Goal: Find specific page/section: Find specific page/section

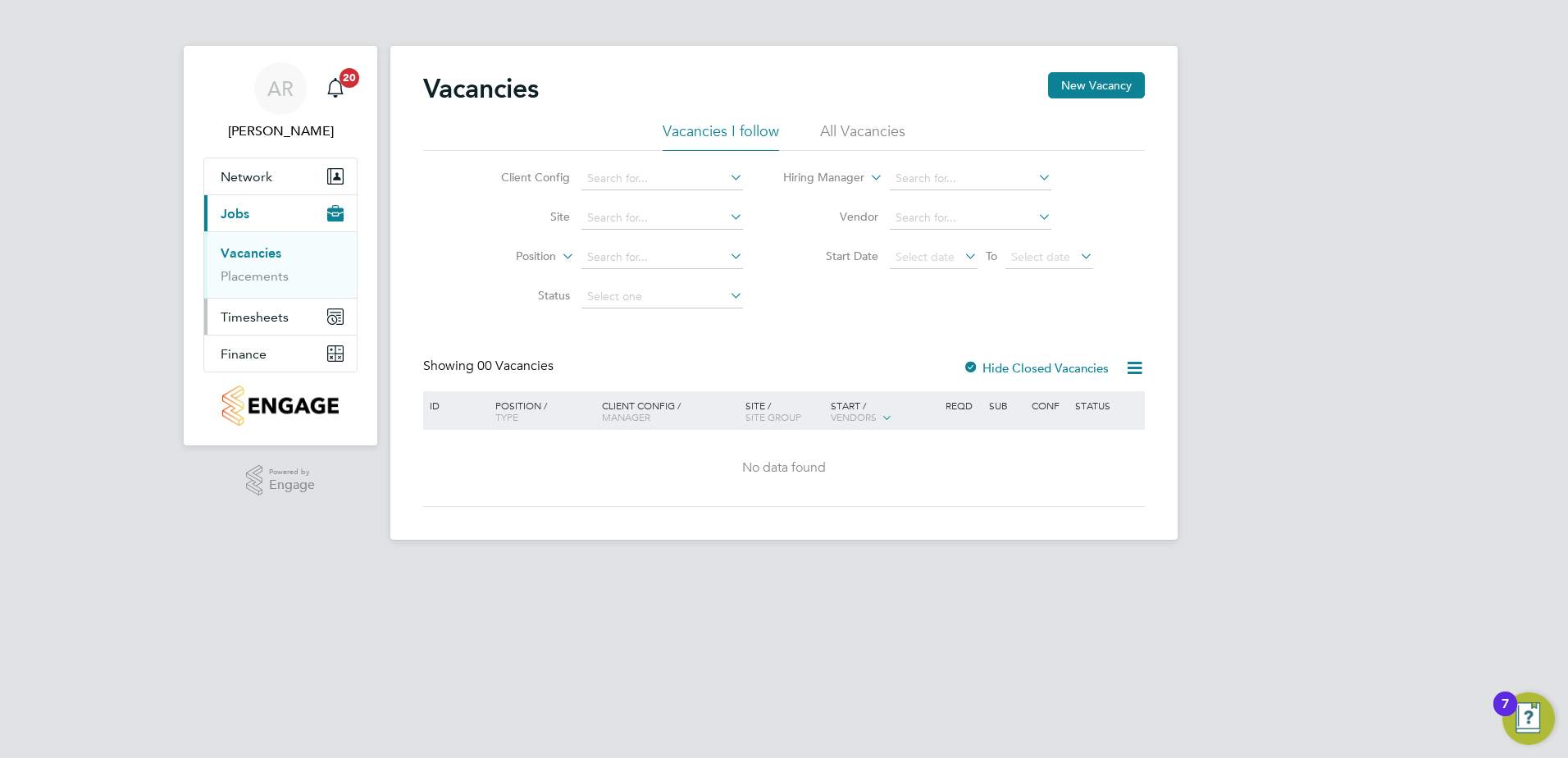
click at [248, 328] on button "Timesheets" at bounding box center [280, 316] width 152 height 36
click at [235, 349] on span "Finance" at bounding box center [243, 353] width 46 height 16
click at [280, 326] on link "Invoices & Credit Notes" at bounding box center [272, 335] width 103 height 32
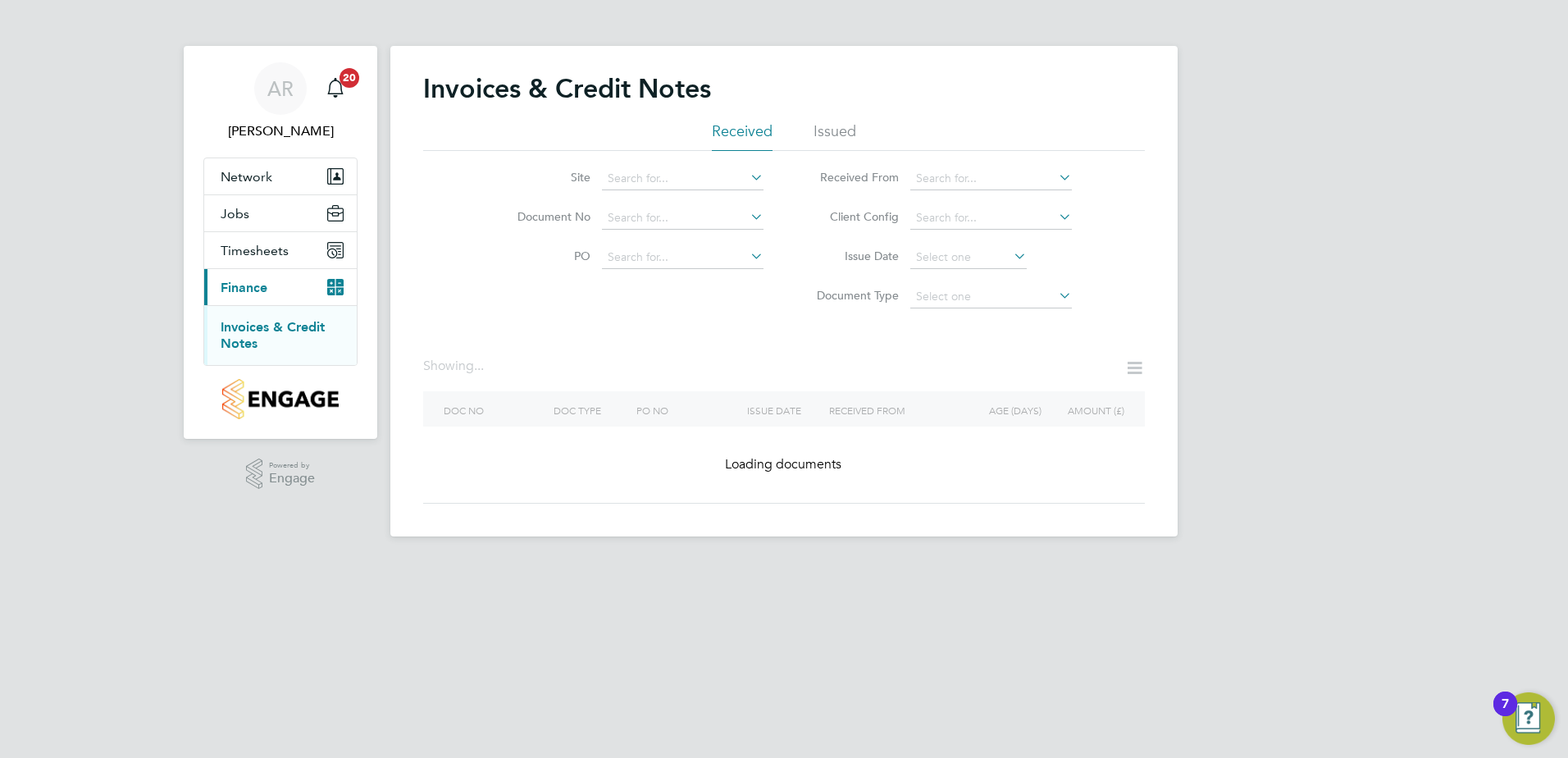
click at [634, 165] on li "Site" at bounding box center [630, 178] width 308 height 39
click at [644, 179] on input at bounding box center [683, 178] width 162 height 23
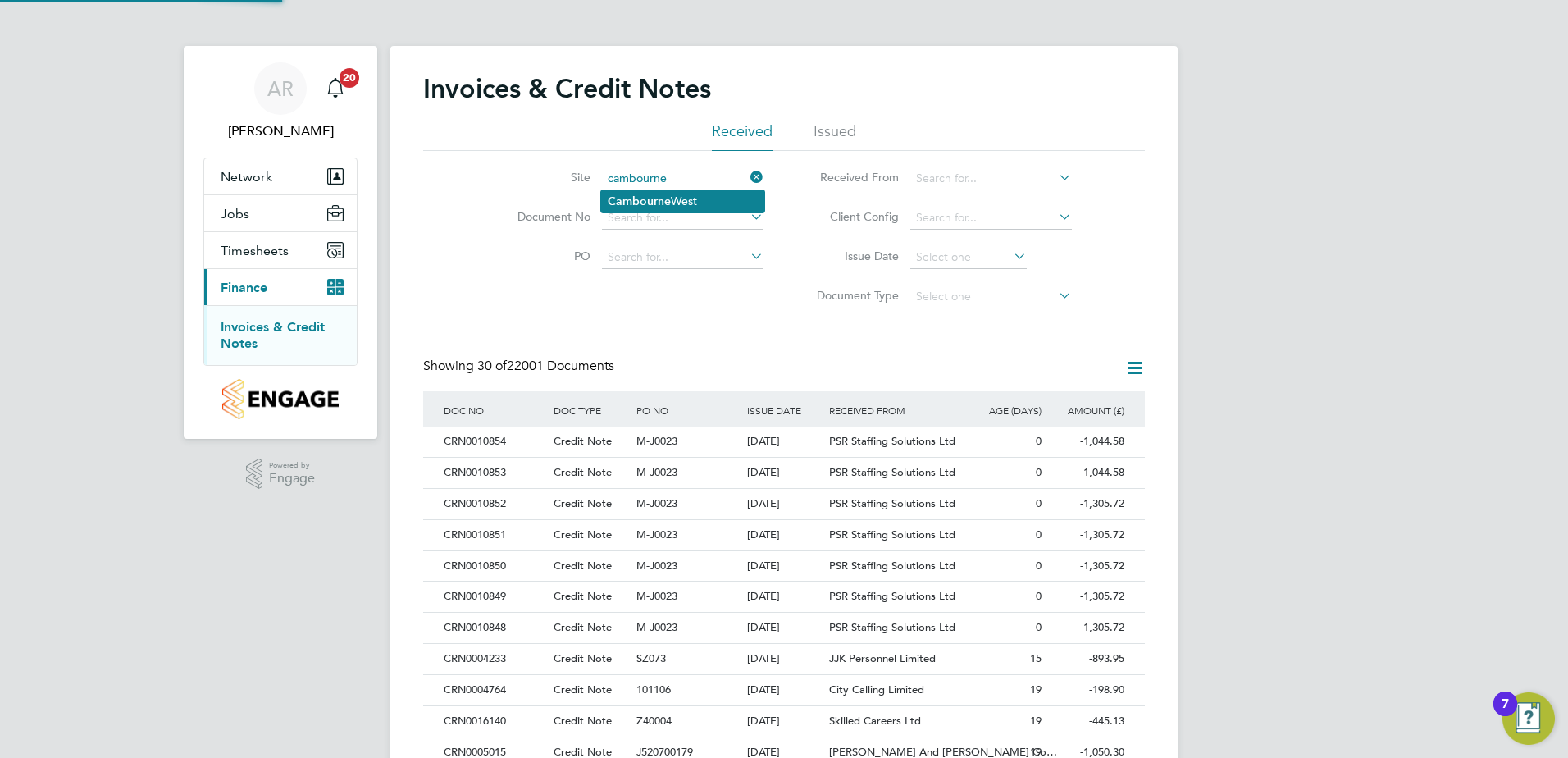
click at [681, 191] on li "[GEOGRAPHIC_DATA]" at bounding box center [683, 201] width 163 height 22
type input "[GEOGRAPHIC_DATA]"
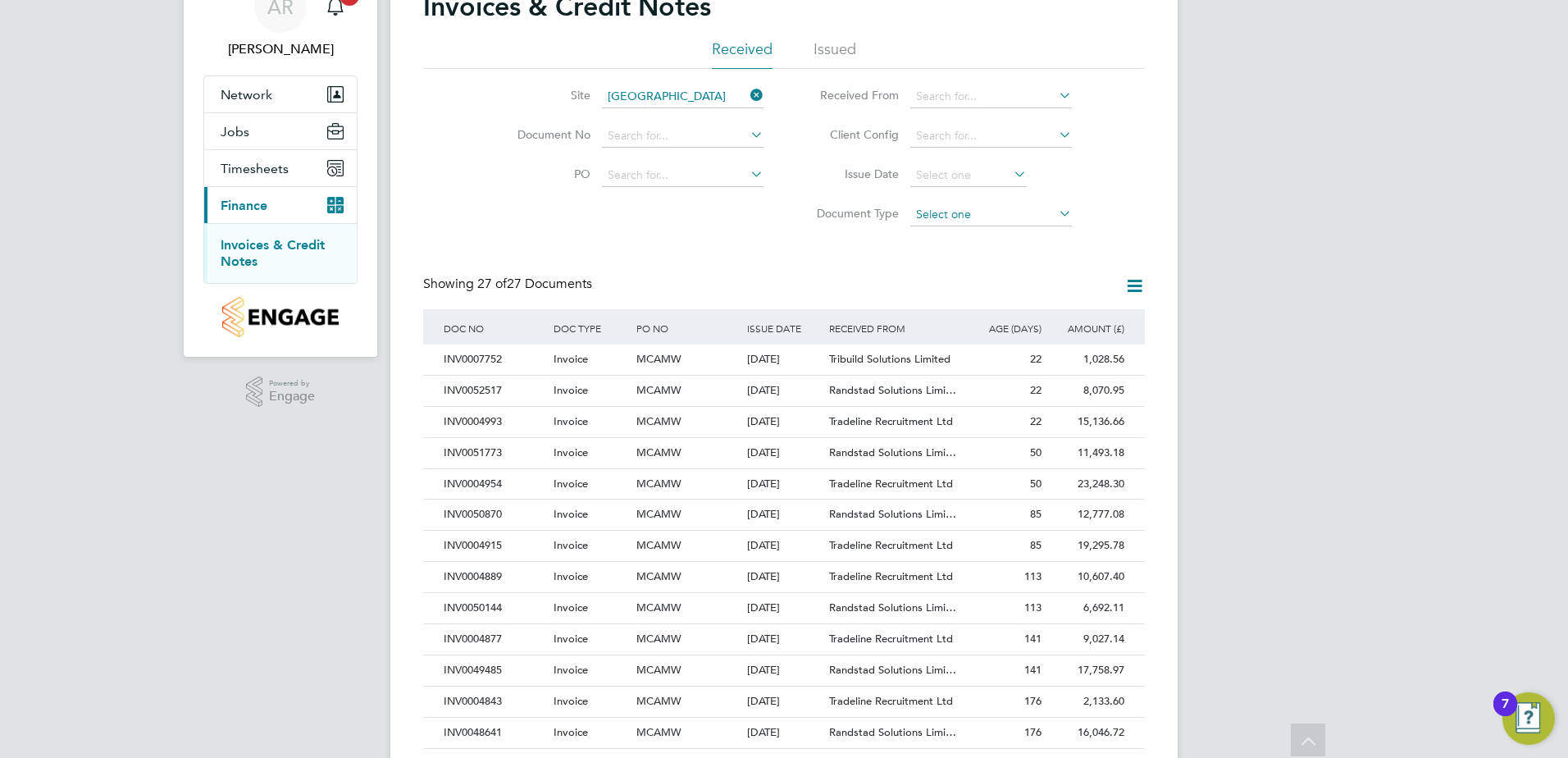
click at [946, 208] on input at bounding box center [991, 215] width 162 height 23
click at [943, 234] on li "Invoices" at bounding box center [991, 237] width 163 height 21
type input "Invoices"
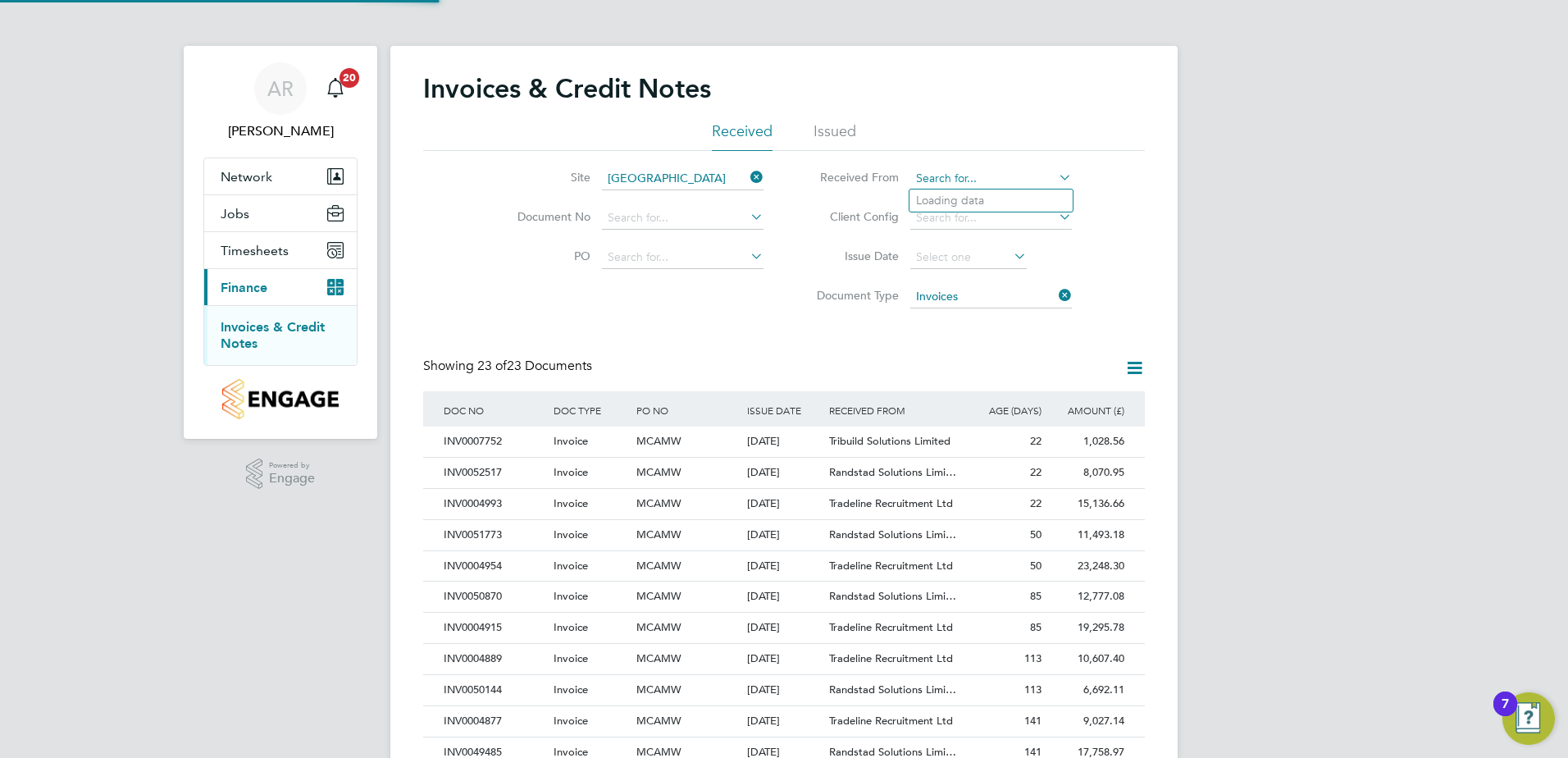
click at [981, 175] on input at bounding box center [991, 178] width 162 height 23
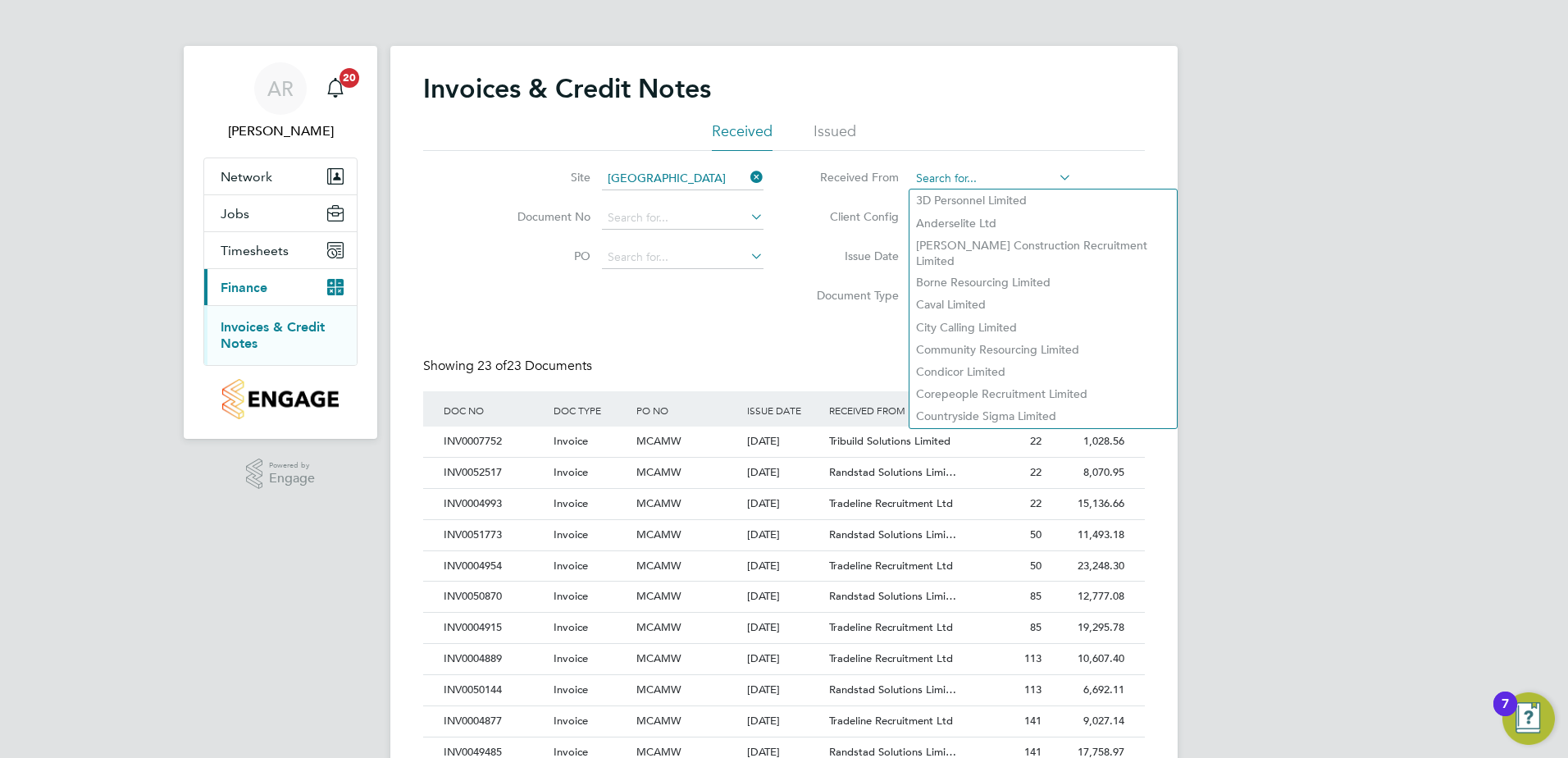
click at [981, 175] on input at bounding box center [991, 178] width 162 height 23
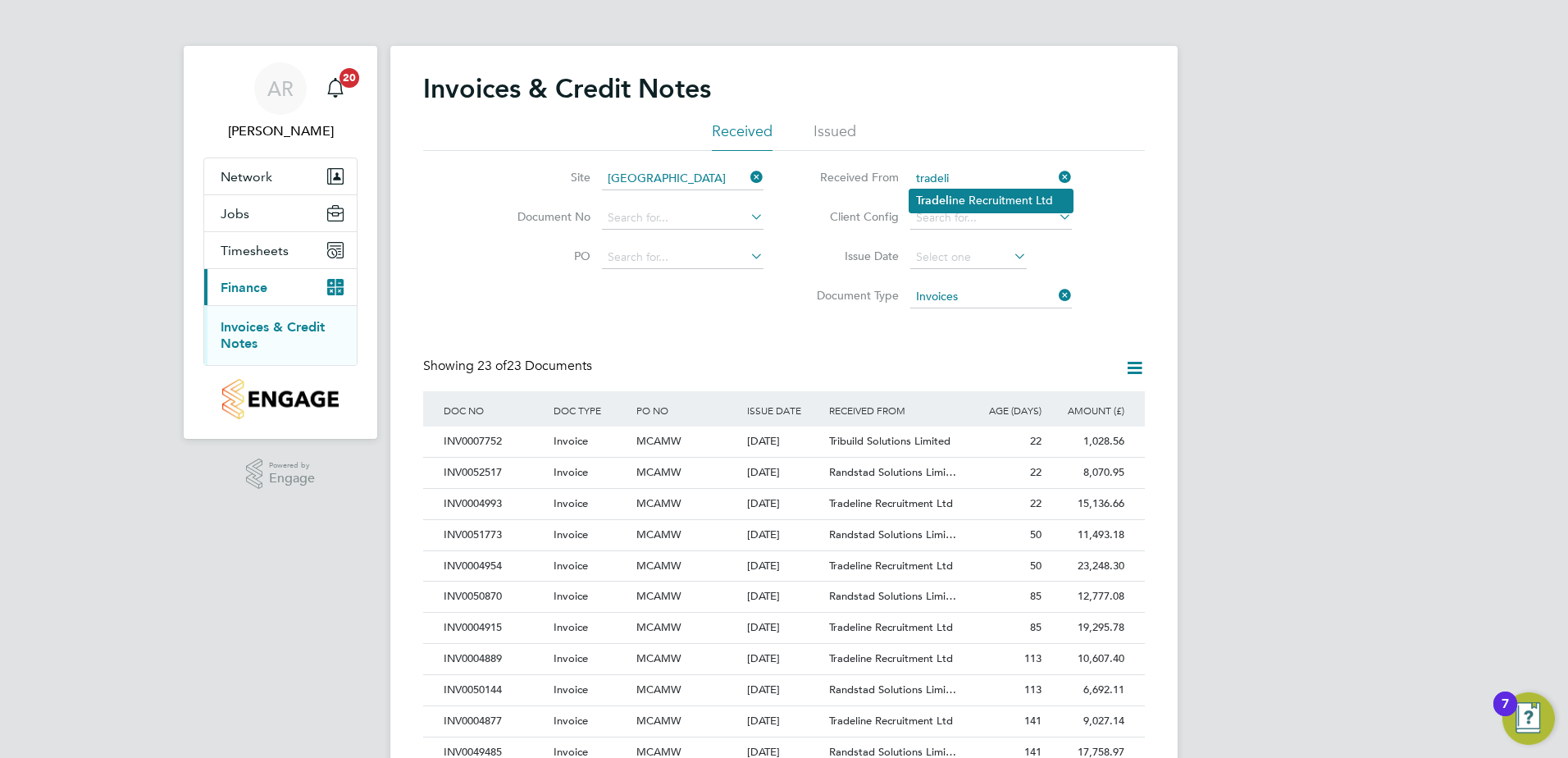
click at [990, 198] on li "Tradeli ne Recruitment Ltd" at bounding box center [991, 200] width 163 height 22
type input "Tradeline Recruitment Ltd"
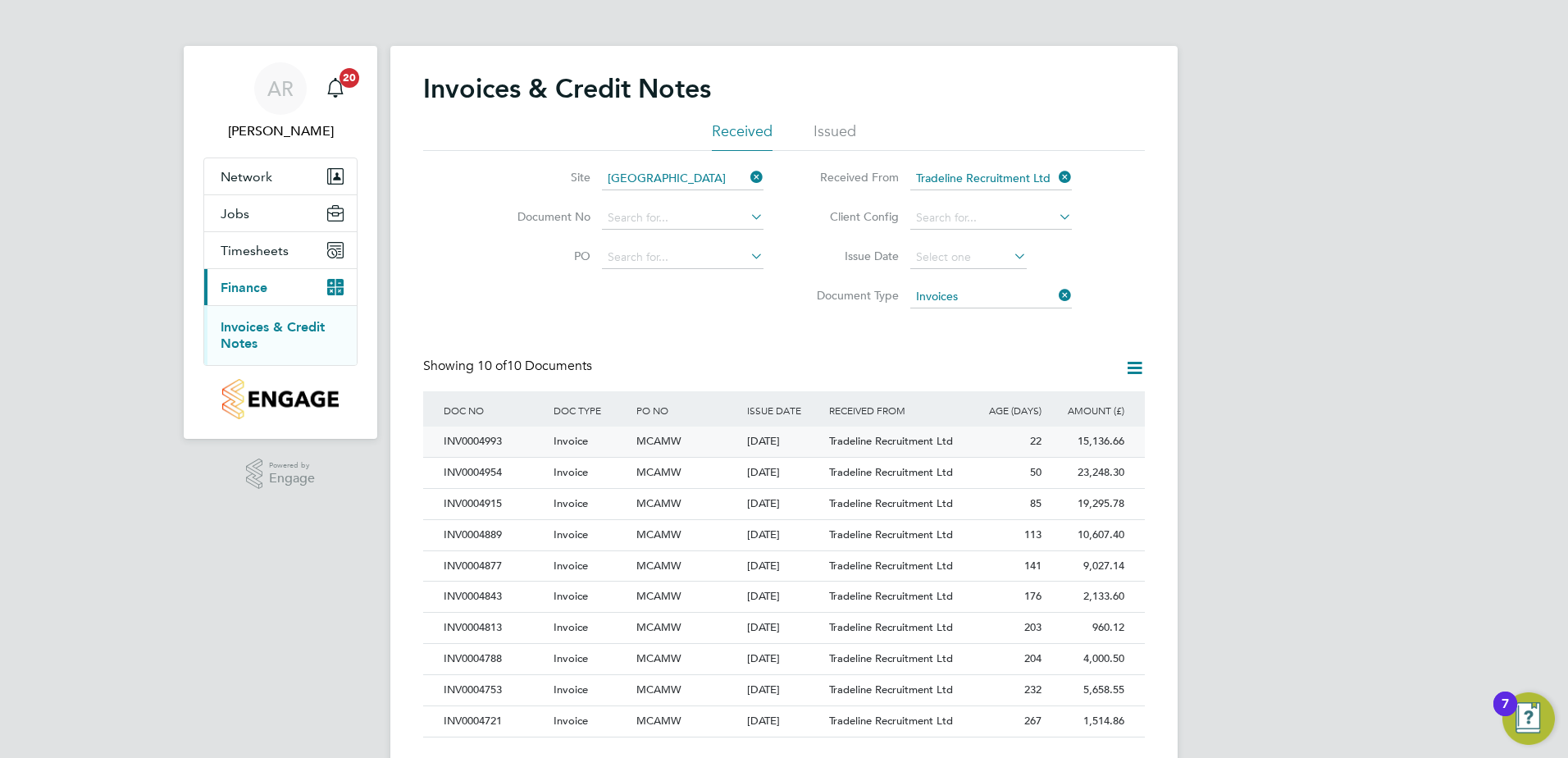
drag, startPoint x: 437, startPoint y: 442, endPoint x: 508, endPoint y: 446, distance: 71.1
click at [508, 446] on div "INV0004993 Invoice MCAMW [DATE] Countryside Properties (UK) Ltd Tradeline Recru…" at bounding box center [784, 441] width 722 height 30
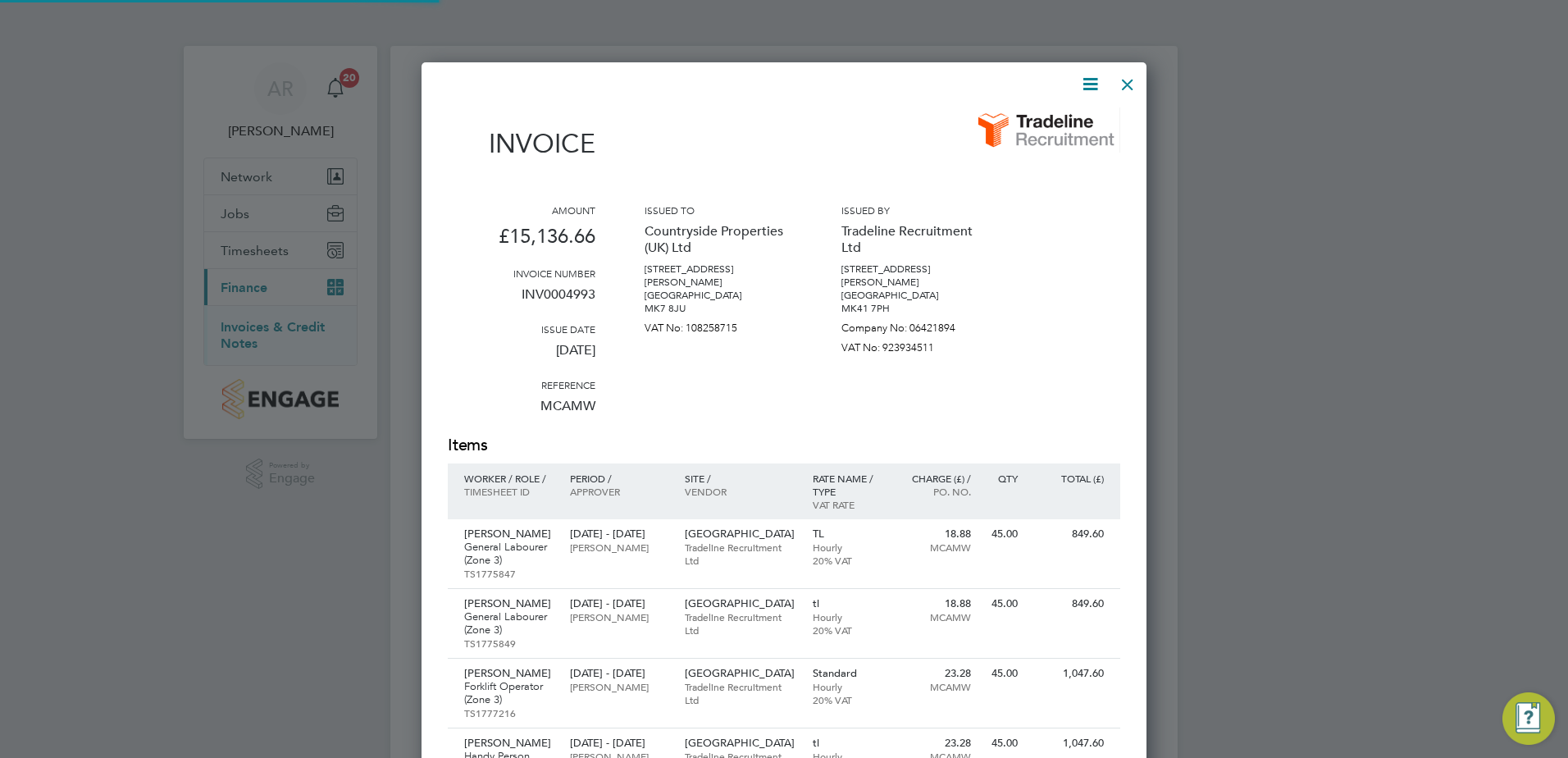
scroll to position [1843, 726]
click at [506, 440] on div "Invoices & Credit Notes Received Issued Site Cambourne West Document No PO Stat…" at bounding box center [784, 407] width 788 height 724
drag, startPoint x: 592, startPoint y: 295, endPoint x: 487, endPoint y: 295, distance: 105.0
click at [487, 295] on p "INV0004993" at bounding box center [521, 301] width 148 height 42
copy p "INV0004993"
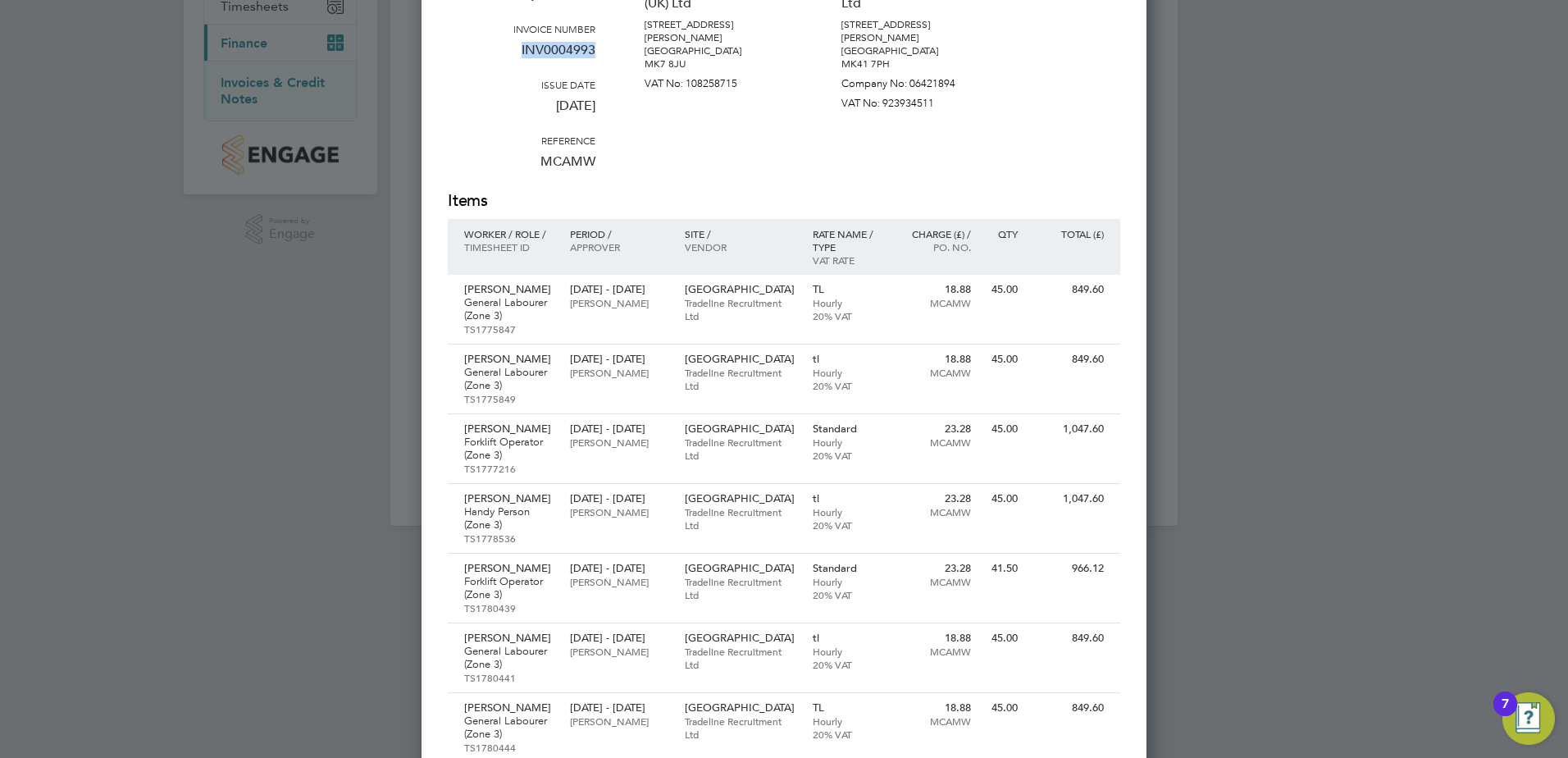
scroll to position [0, 0]
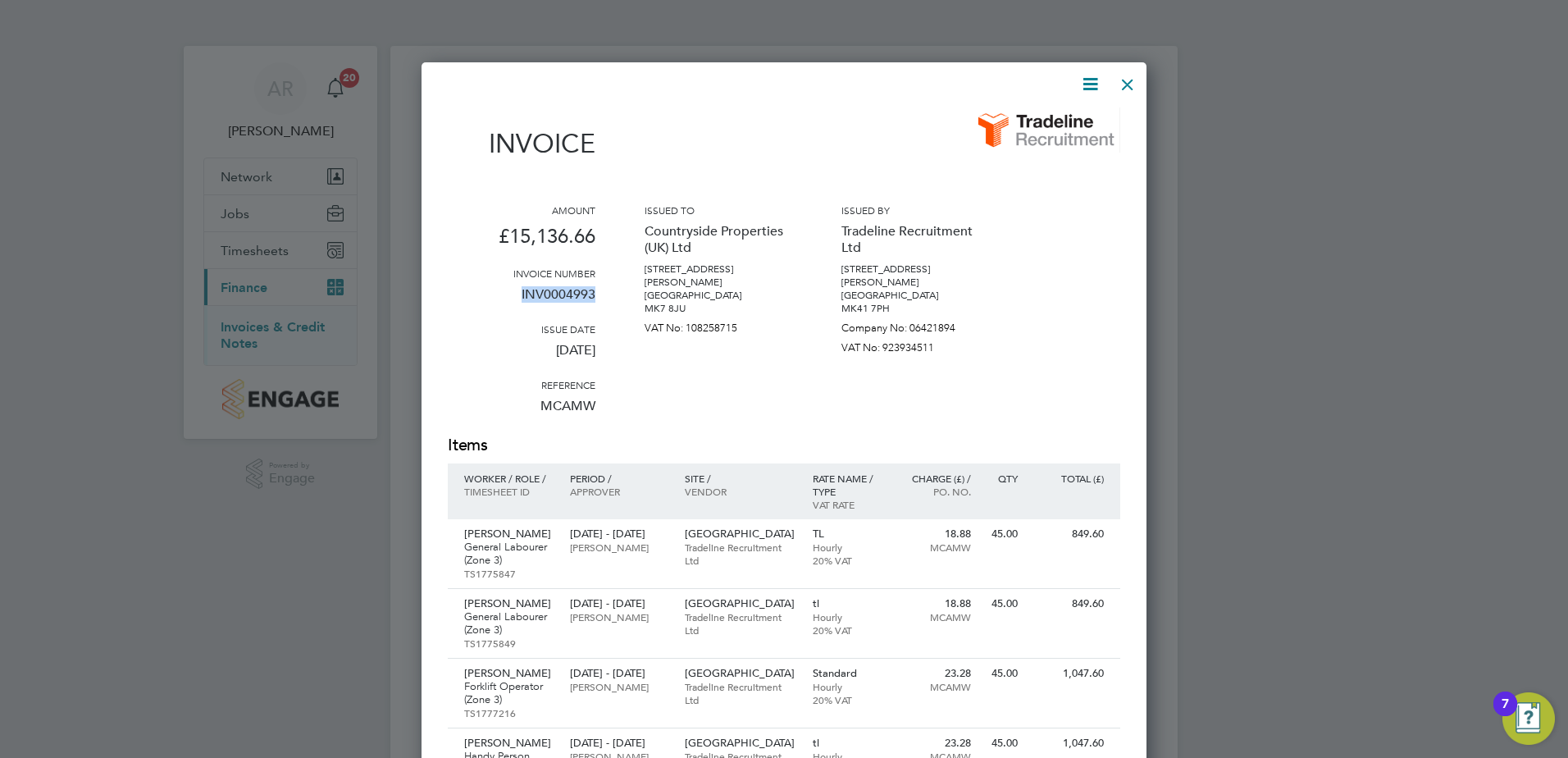
click at [1130, 80] on div at bounding box center [1127, 80] width 29 height 29
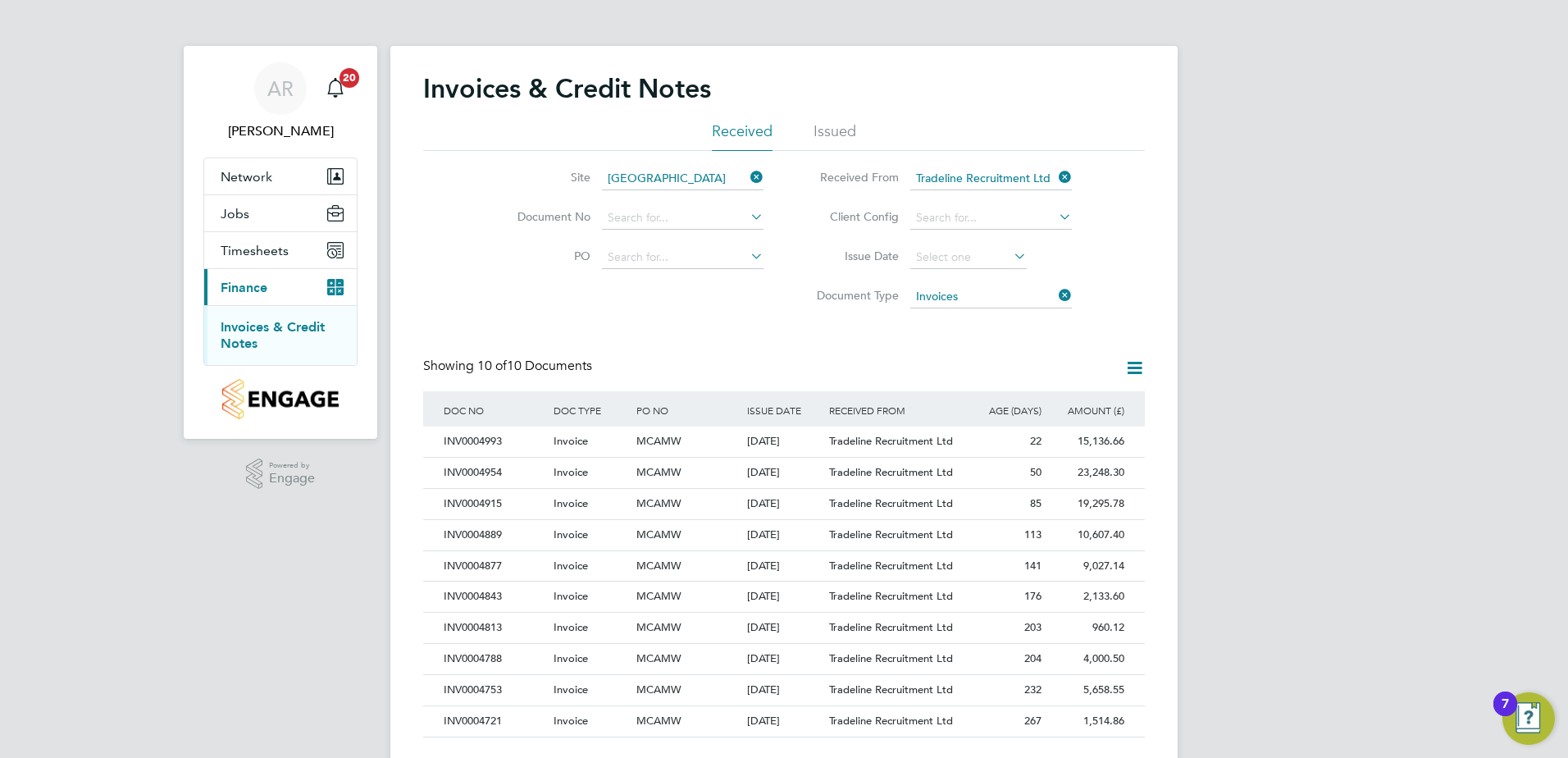
click at [1053, 178] on input "Tradeline Recruitment Ltd" at bounding box center [991, 178] width 162 height 23
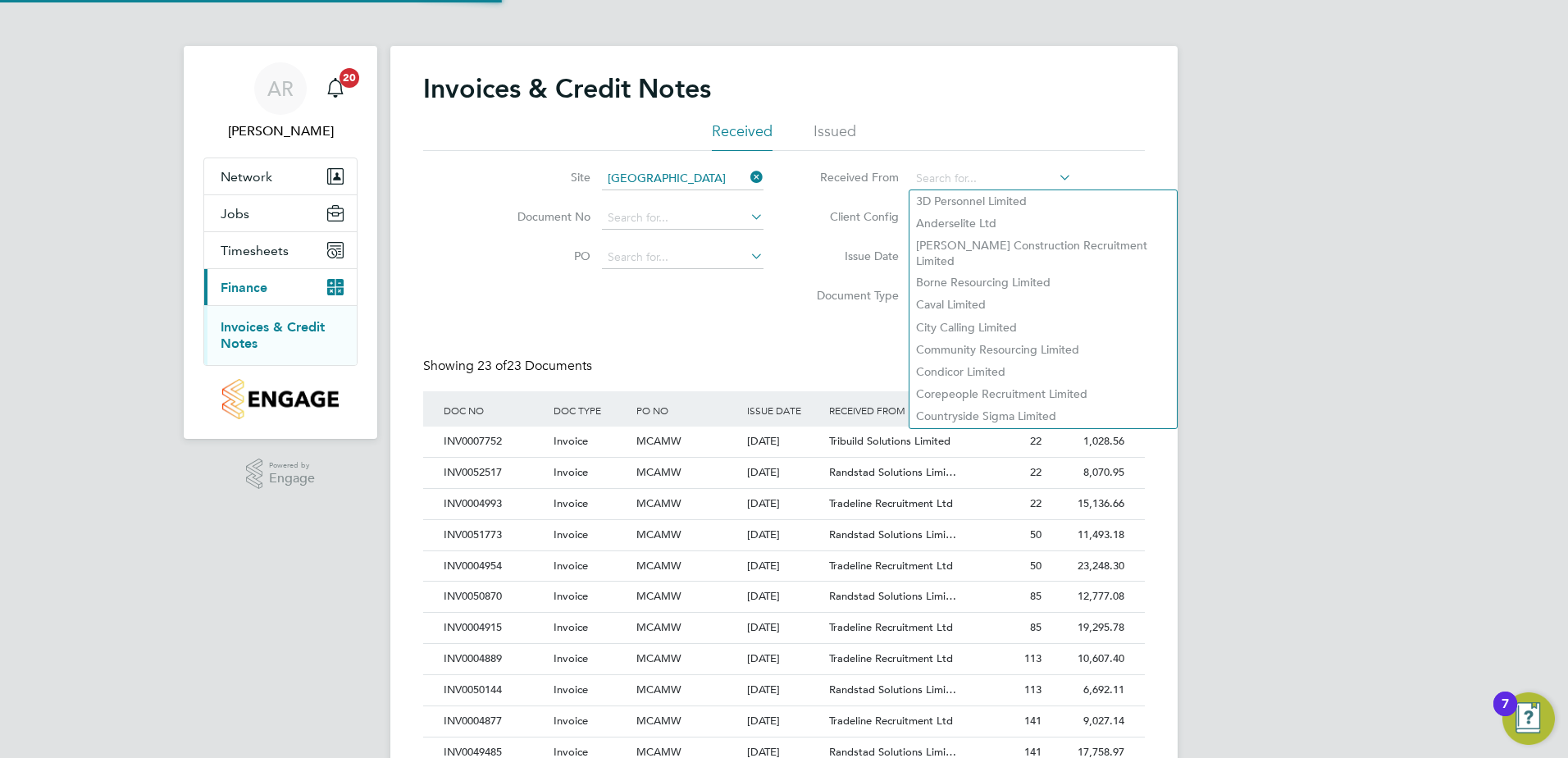
scroll to position [31, 112]
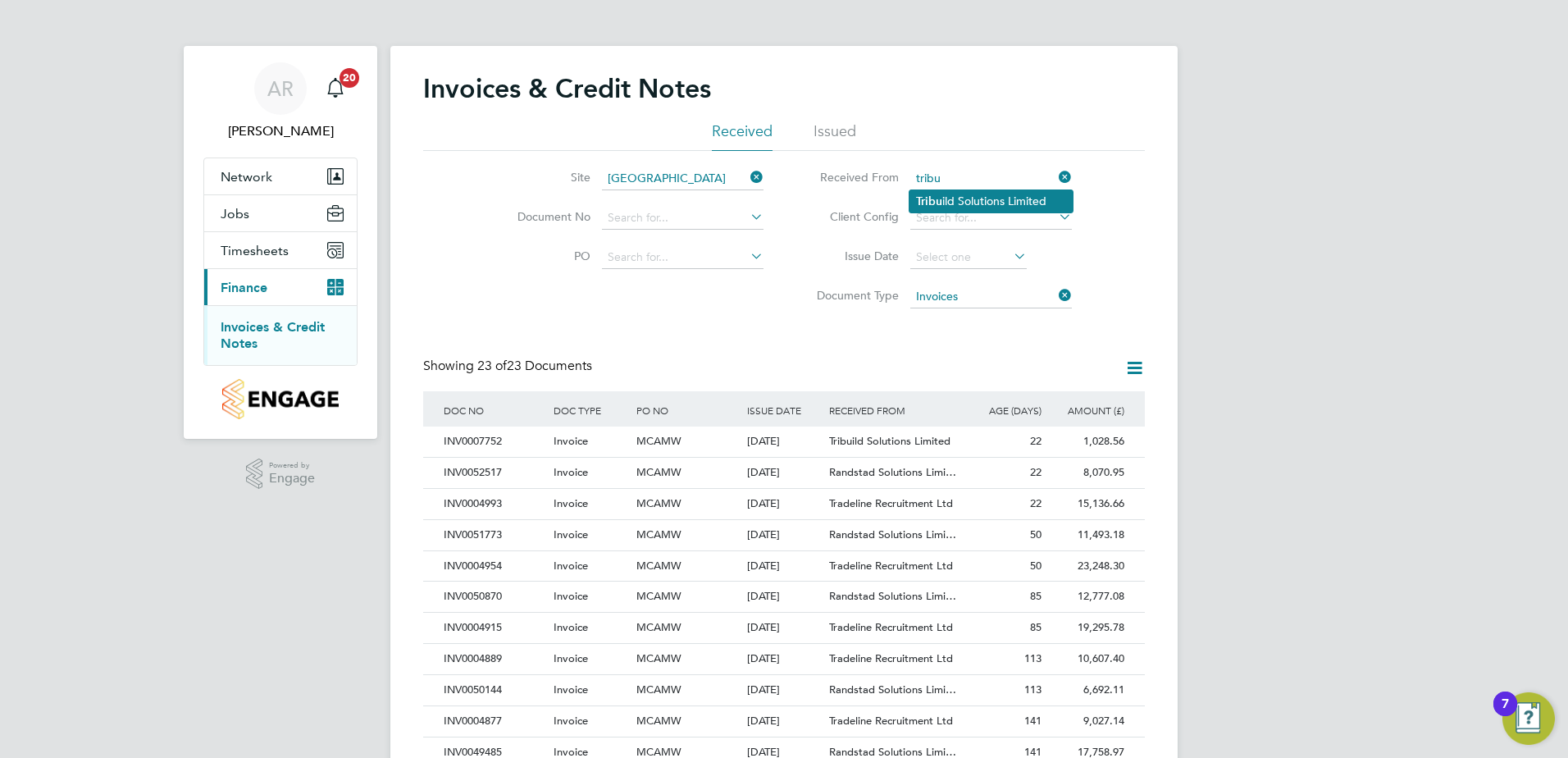
click at [996, 192] on li "Tribu ild Solutions Limited" at bounding box center [991, 201] width 163 height 22
type input "Tribuild Solutions Limited"
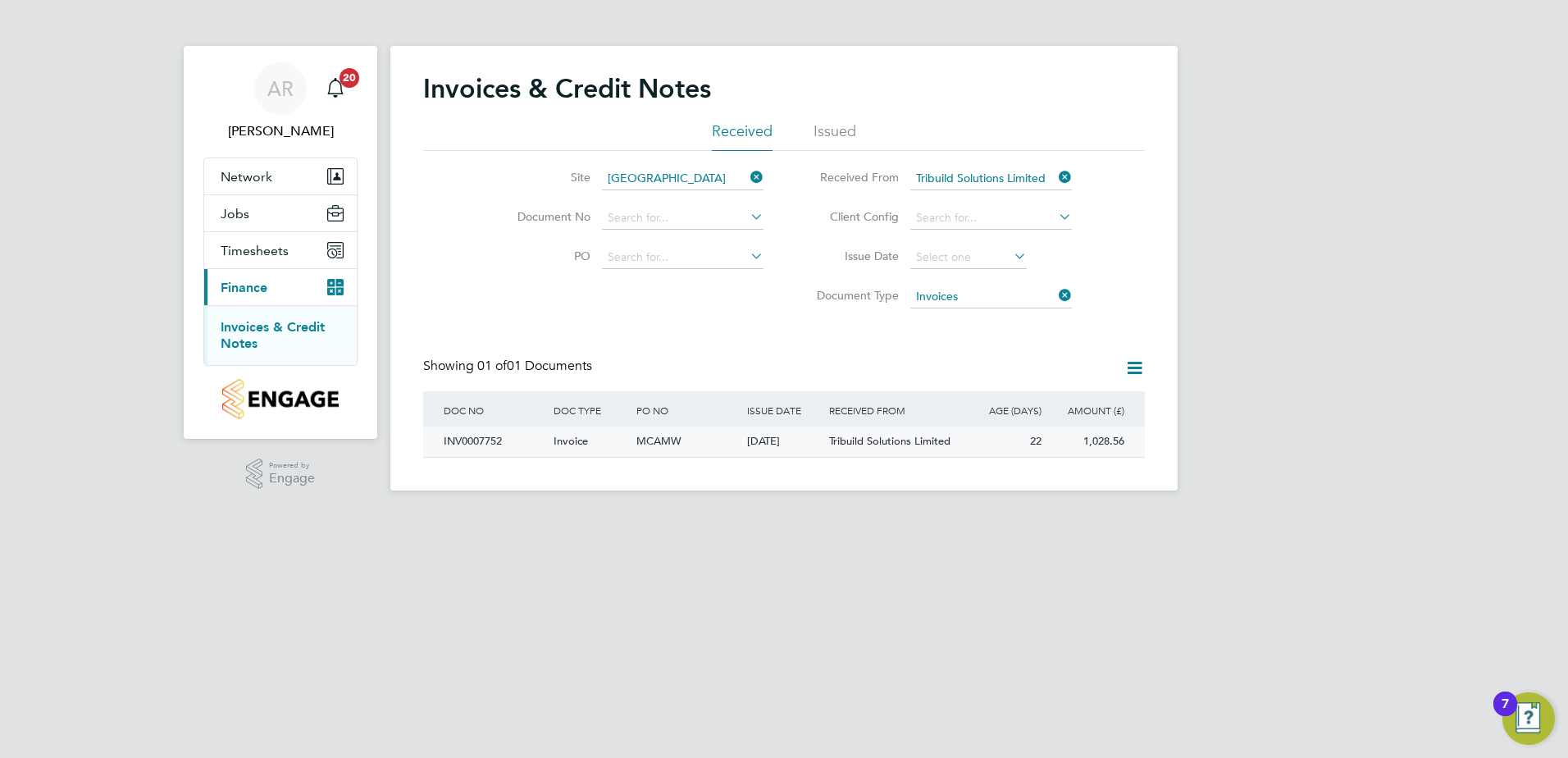
click at [512, 441] on div "INV0007752" at bounding box center [495, 441] width 110 height 30
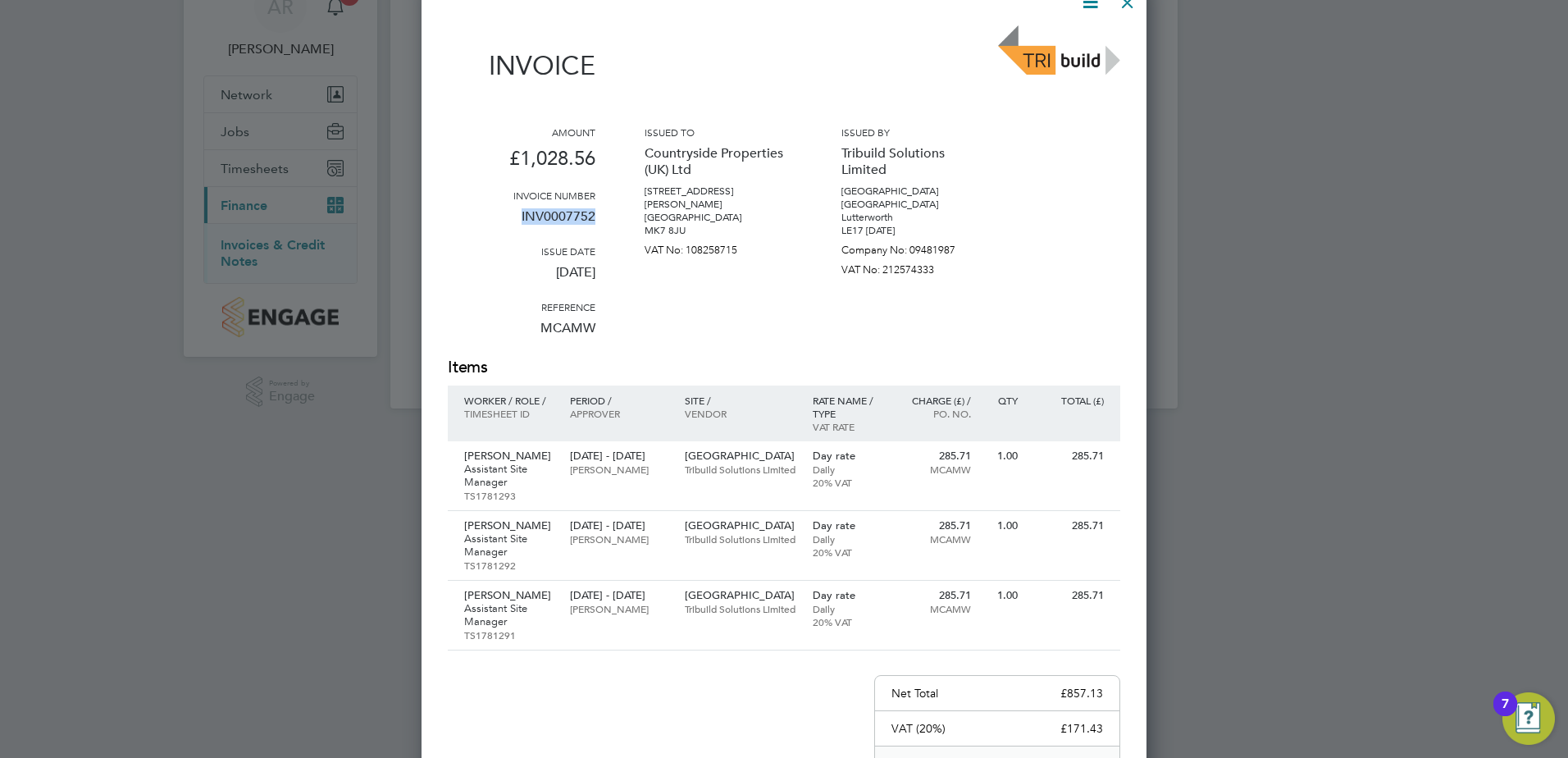
drag, startPoint x: 593, startPoint y: 219, endPoint x: 519, endPoint y: 222, distance: 74.1
click at [519, 222] on p "INV0007752" at bounding box center [521, 223] width 148 height 42
copy p "INV0007752"
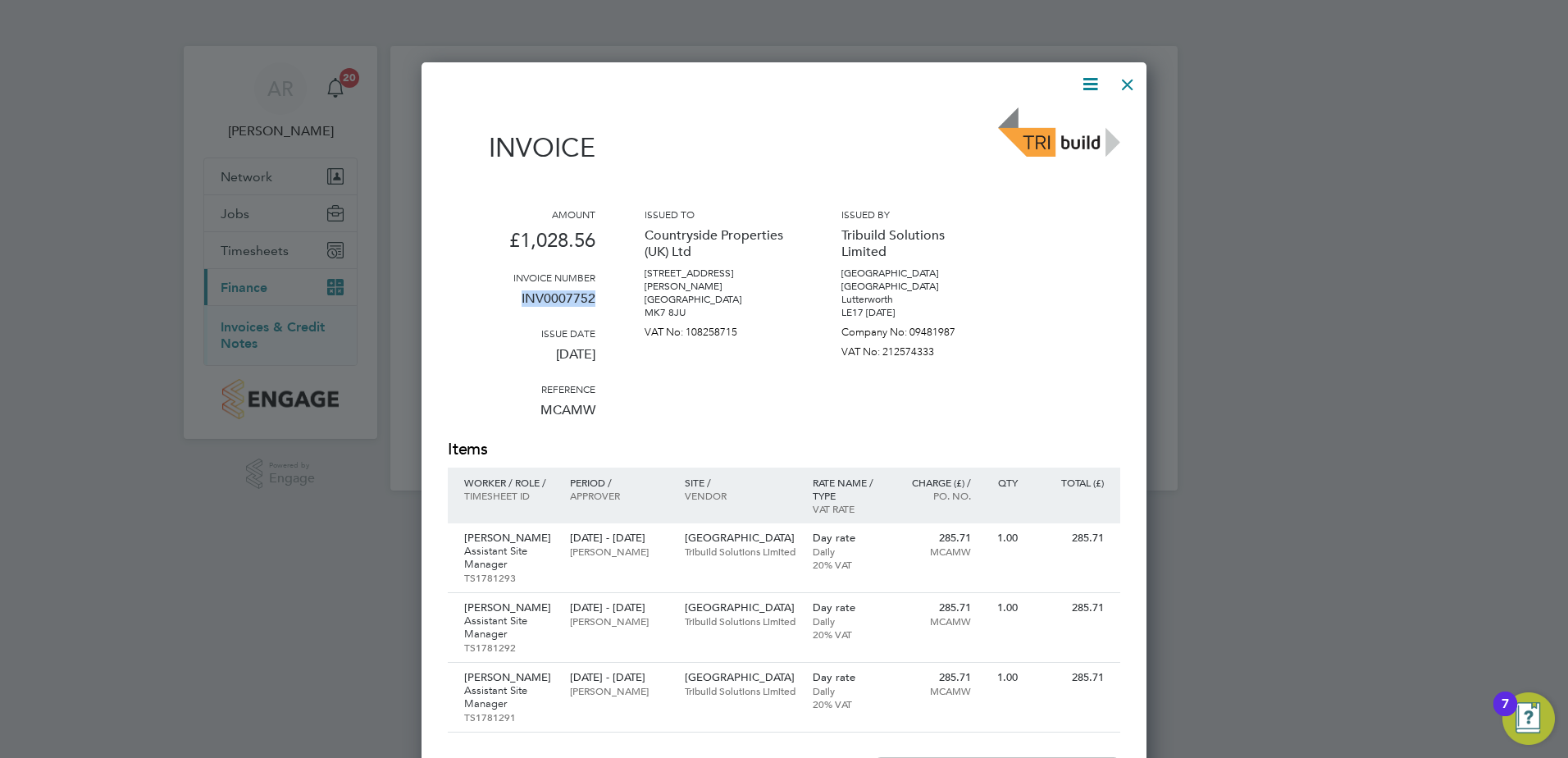
click at [1123, 73] on div at bounding box center [1127, 80] width 29 height 29
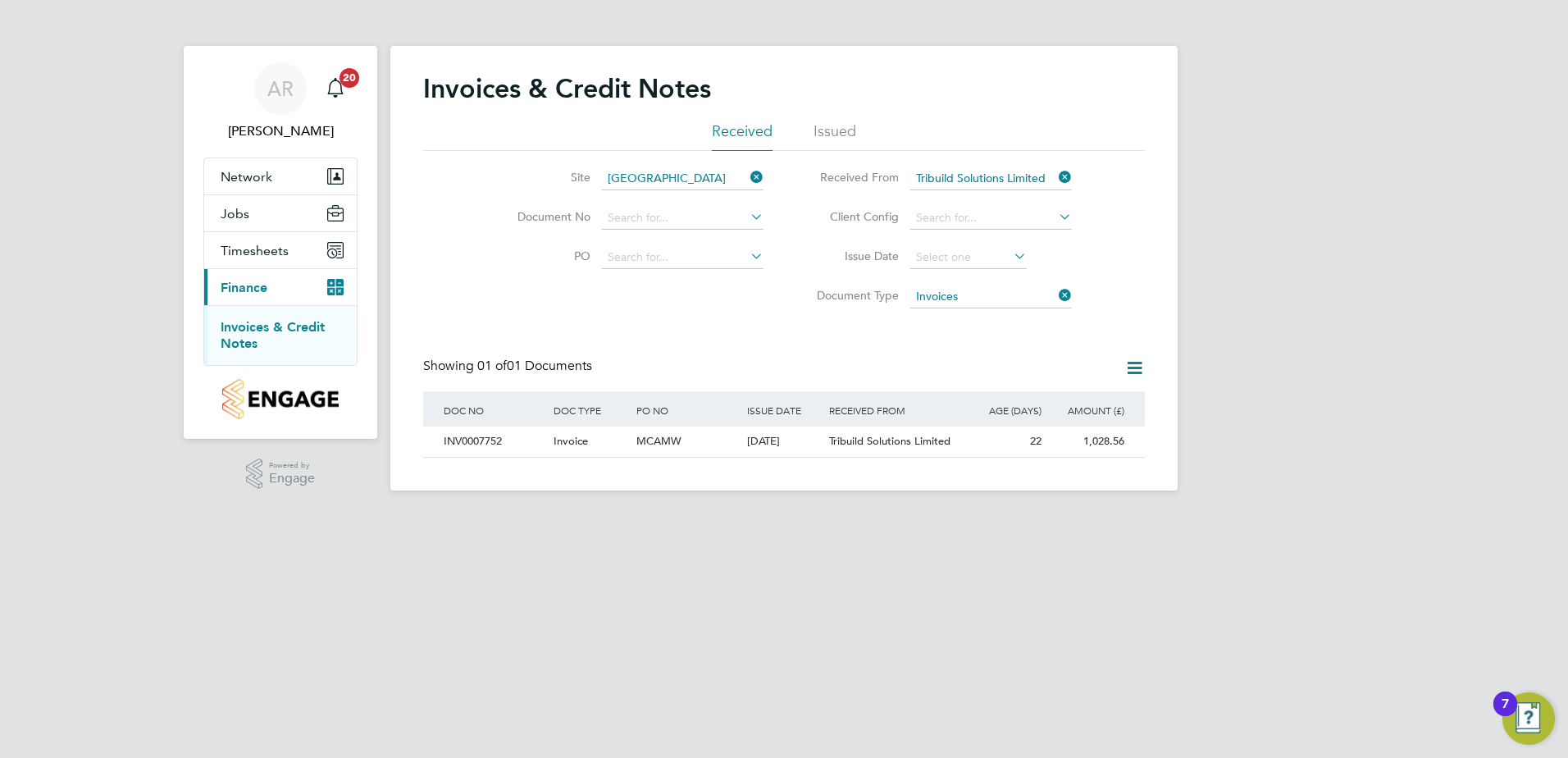
click at [1056, 179] on icon at bounding box center [1056, 176] width 0 height 23
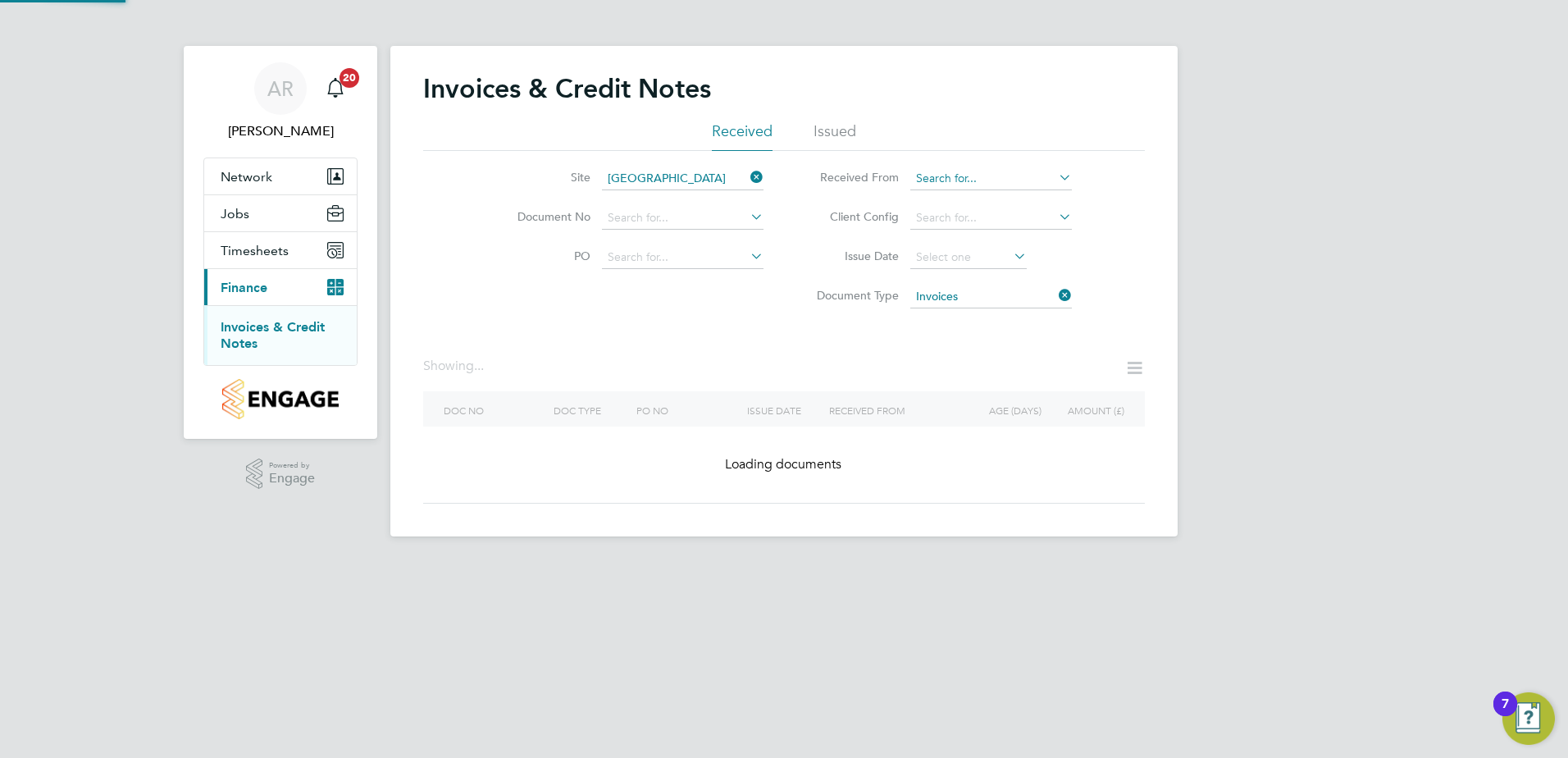
click at [973, 175] on input at bounding box center [991, 178] width 162 height 23
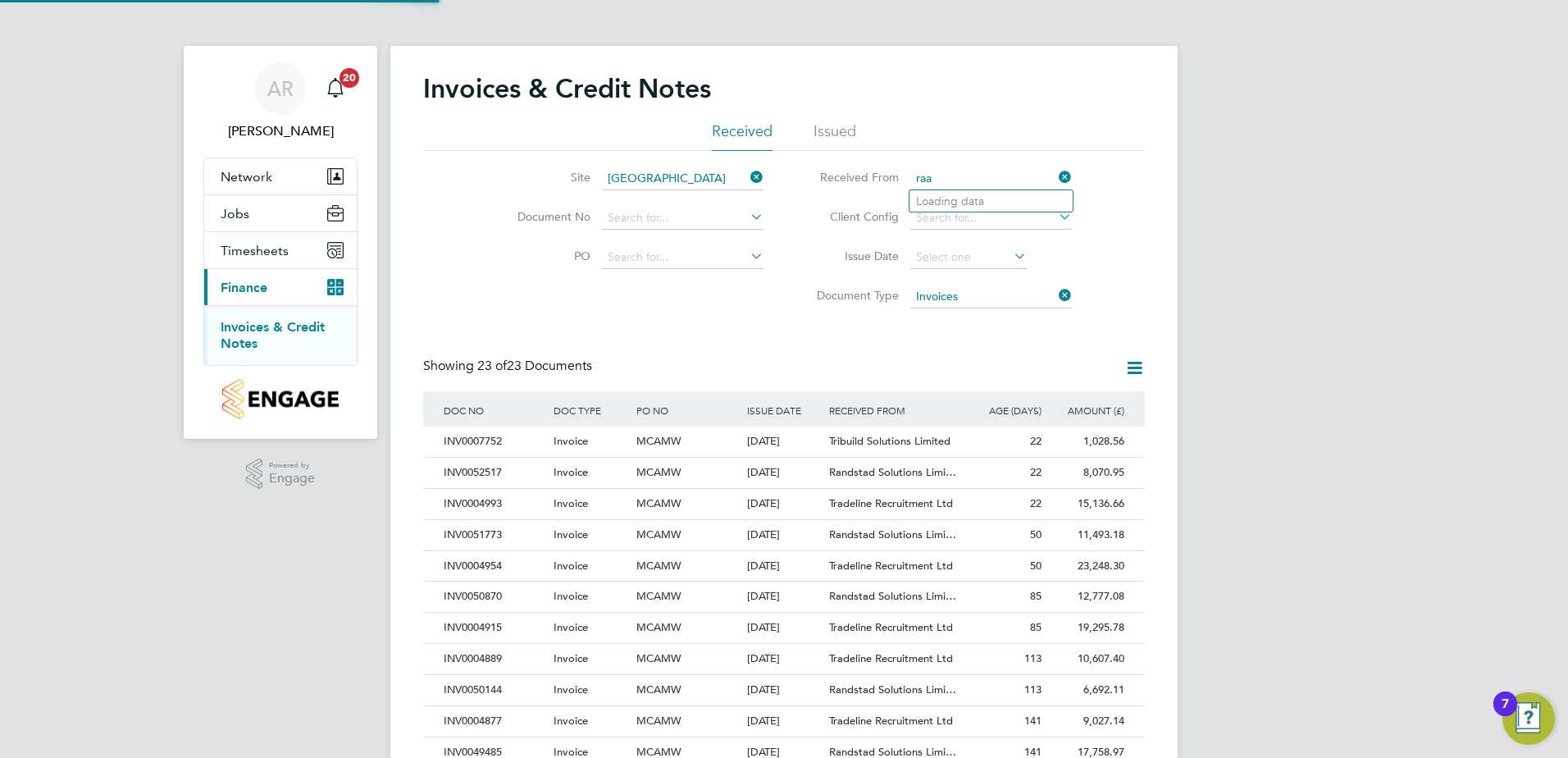
scroll to position [31, 139]
click at [970, 192] on li "Rand stad Solutions Limited" at bounding box center [991, 201] width 163 height 22
type input "Randstad Solutions Limited"
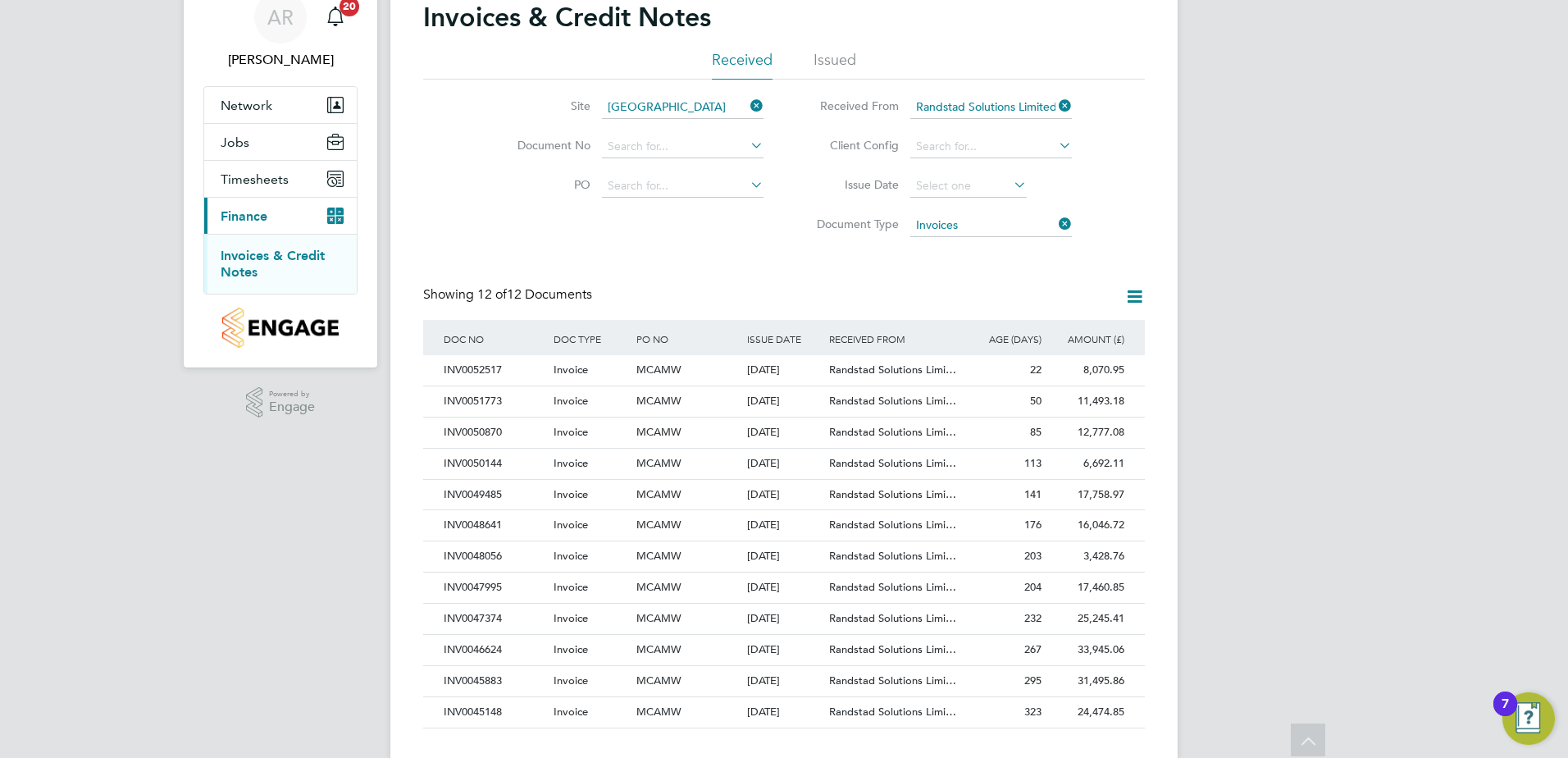
scroll to position [0, 0]
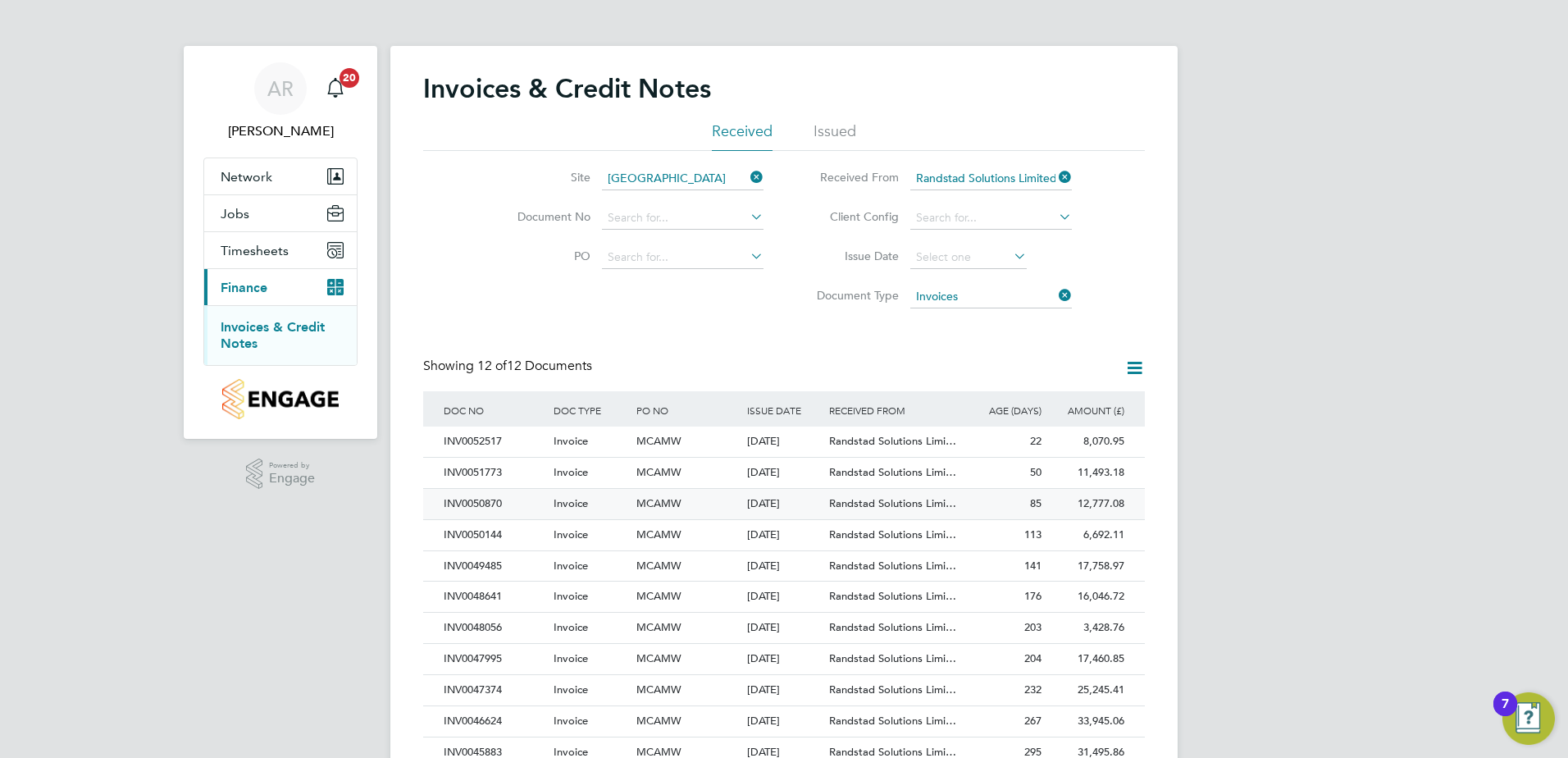
click at [497, 496] on div "INV0050870" at bounding box center [495, 503] width 110 height 30
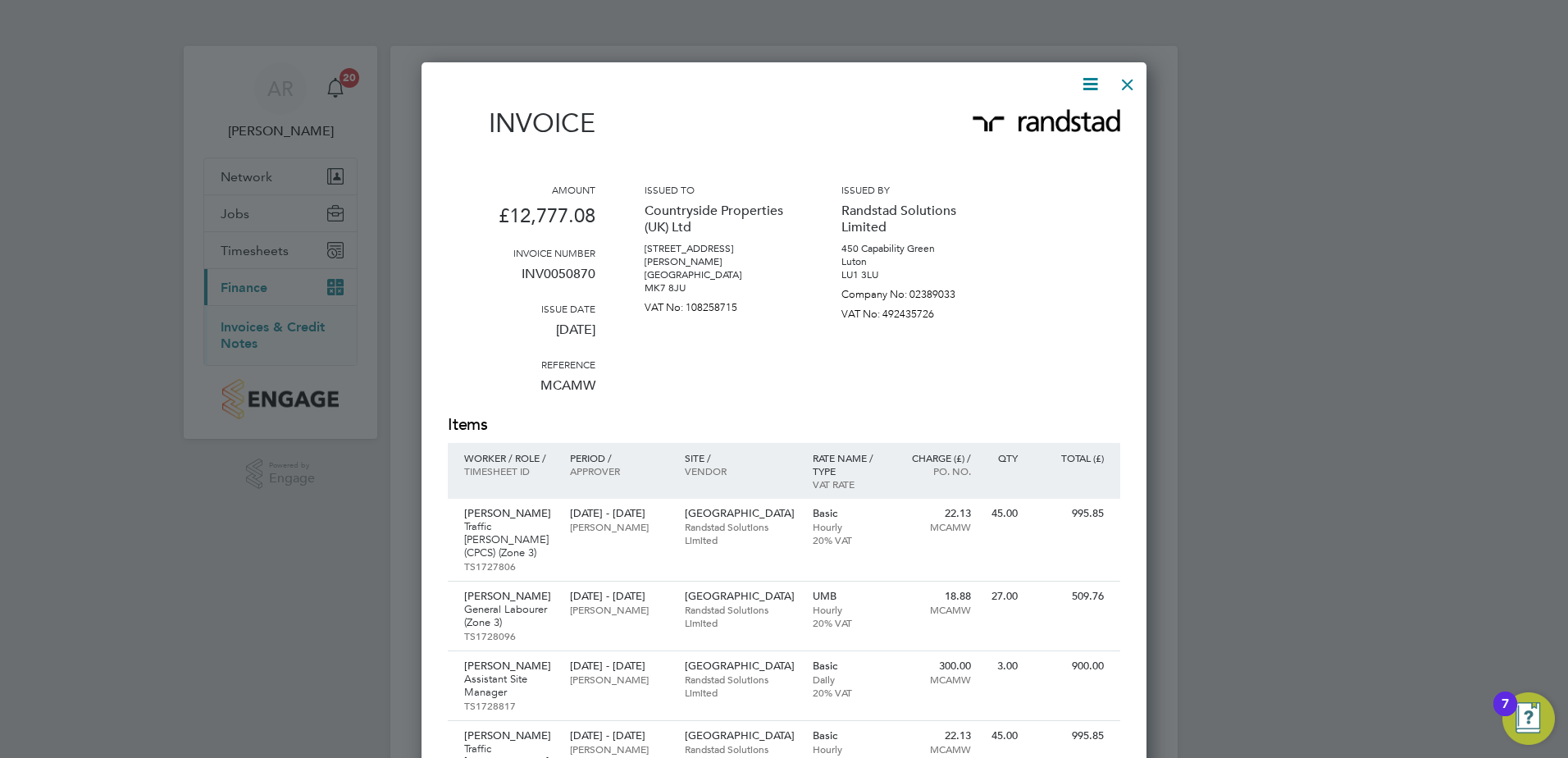
click at [1126, 88] on div at bounding box center [1127, 80] width 29 height 29
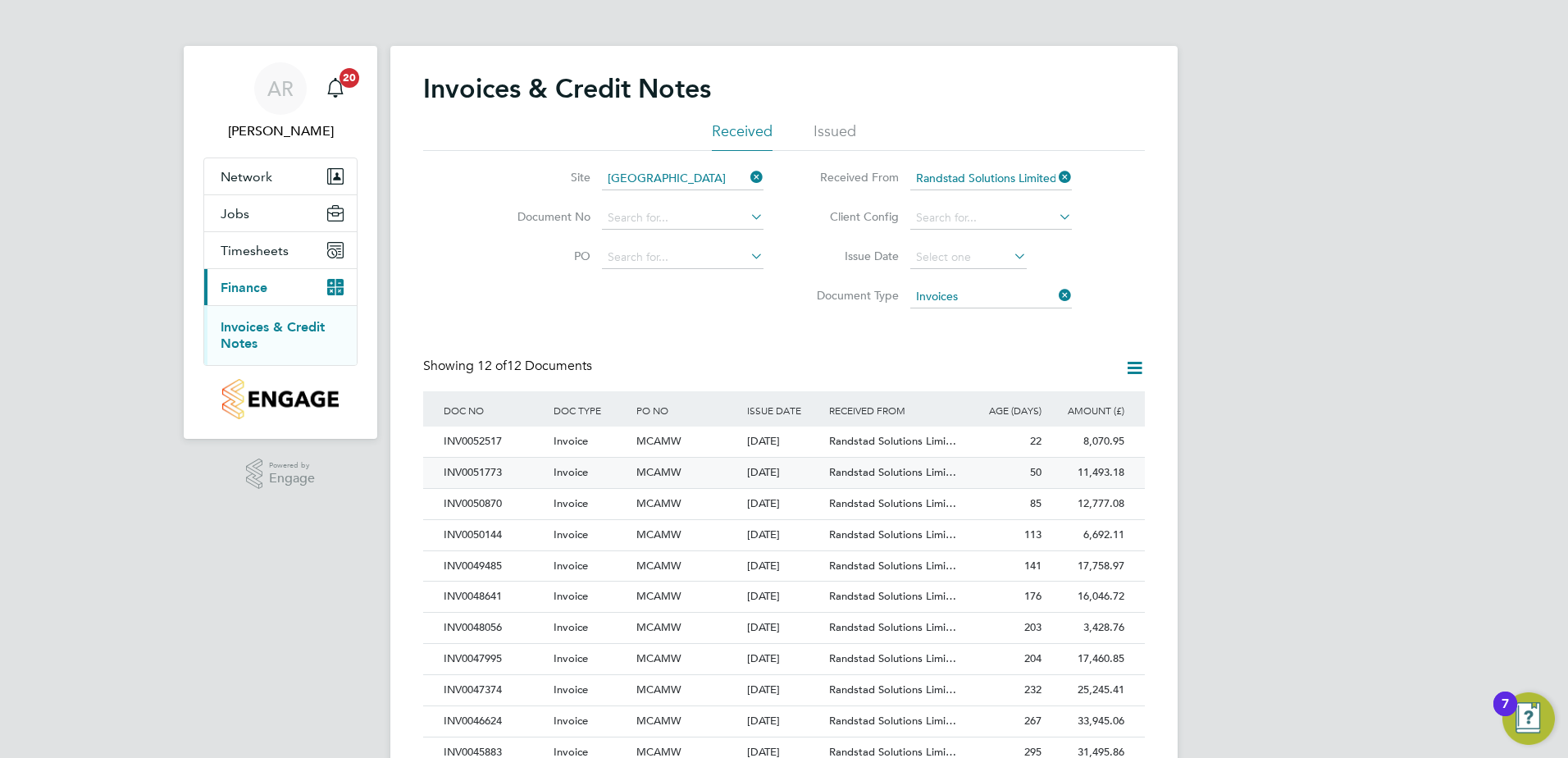
click at [532, 476] on div "INV0051773" at bounding box center [495, 473] width 110 height 30
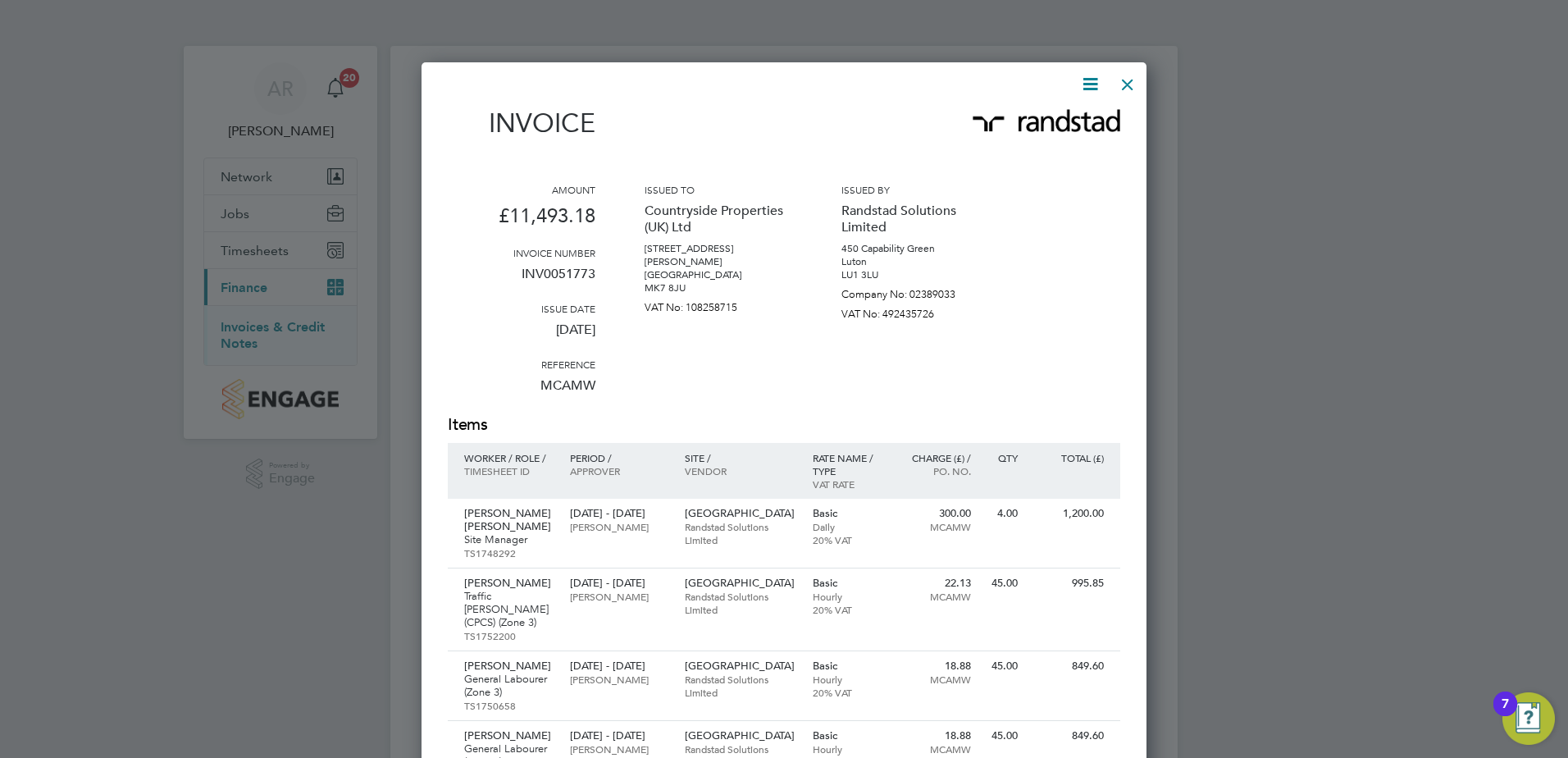
click at [1132, 81] on div at bounding box center [1127, 80] width 29 height 29
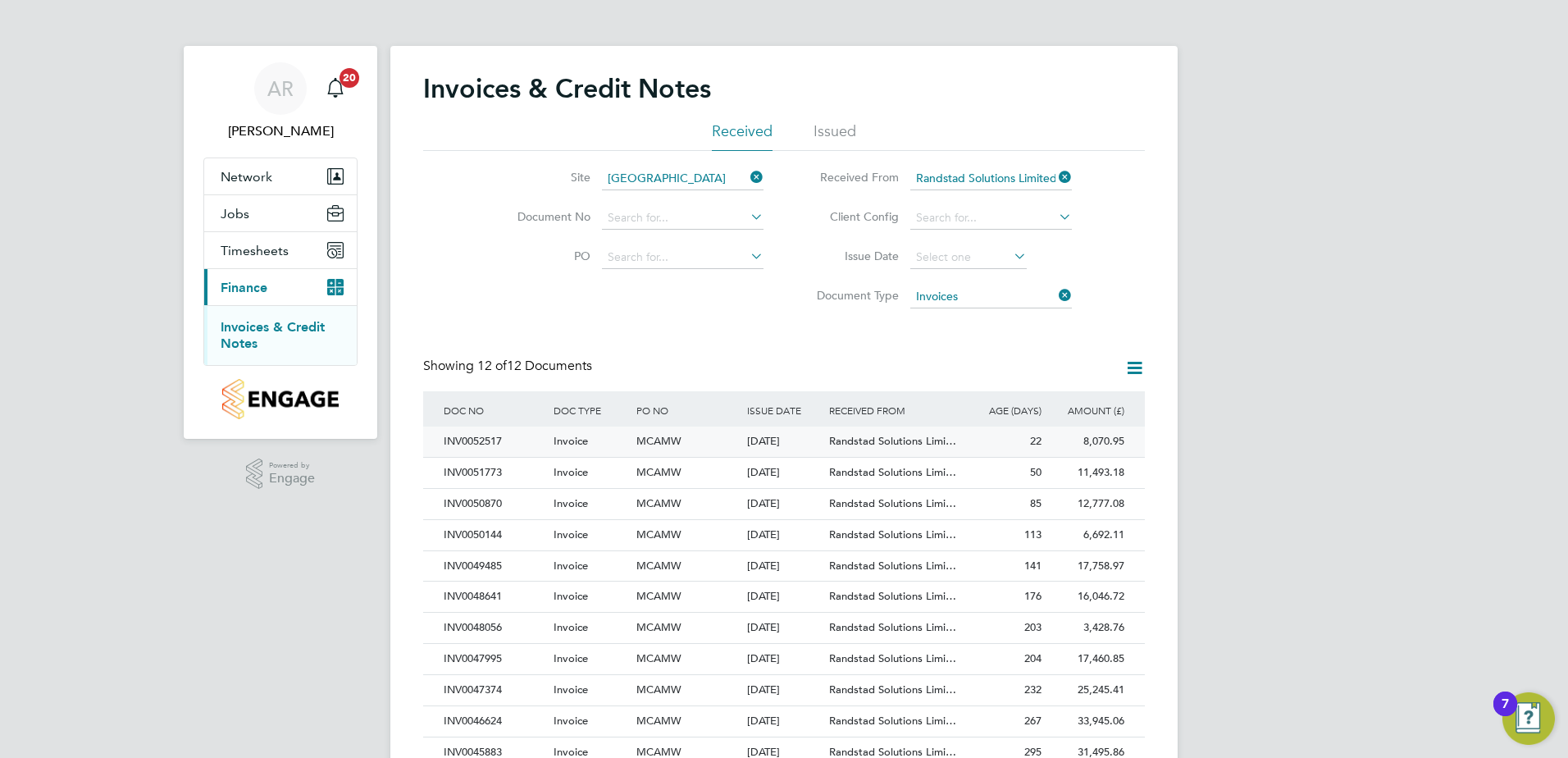
drag, startPoint x: 481, startPoint y: 435, endPoint x: 494, endPoint y: 441, distance: 14.3
click at [481, 435] on div "INV0052517" at bounding box center [495, 441] width 110 height 30
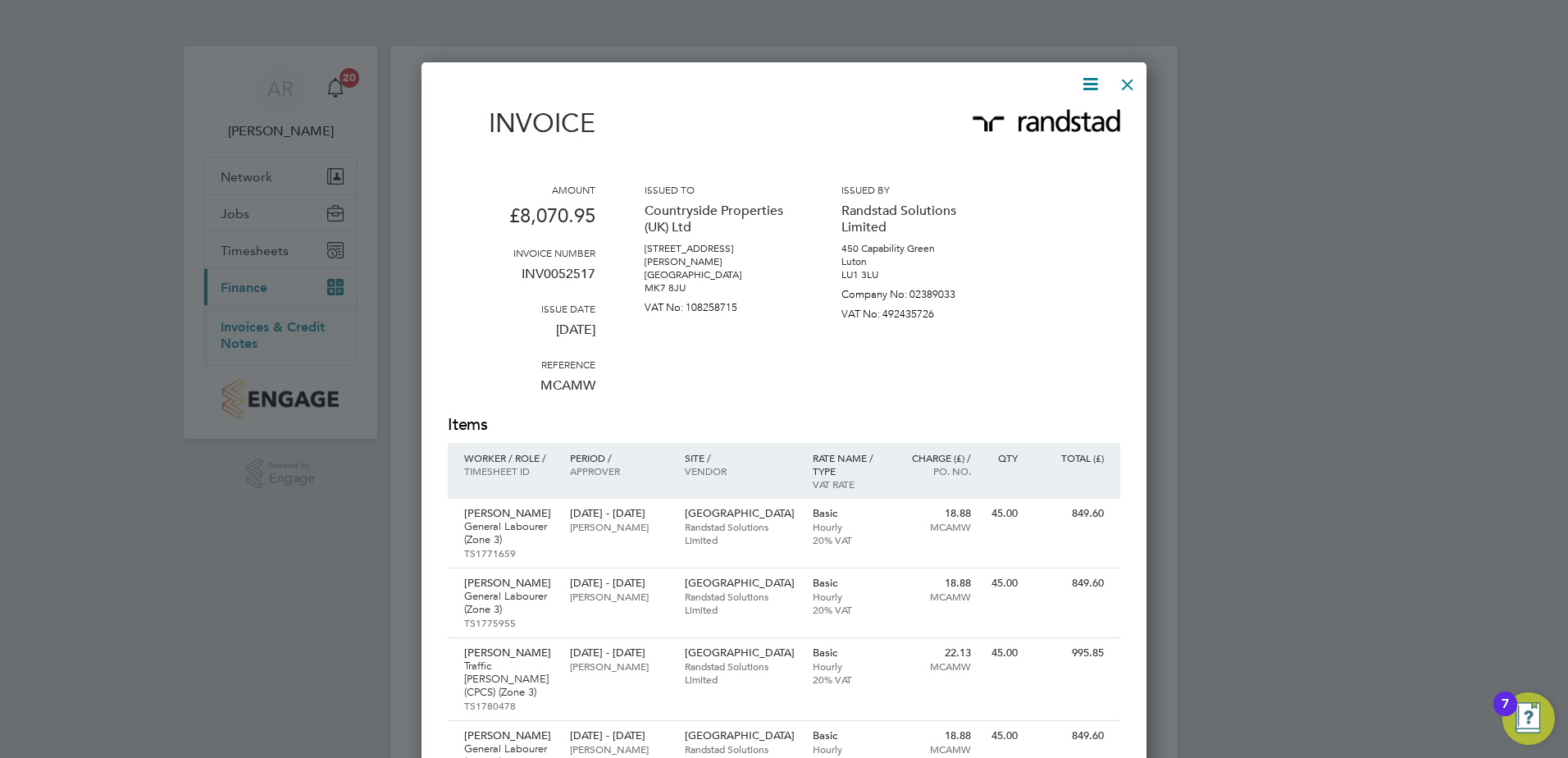
click at [1137, 84] on div at bounding box center [1127, 80] width 29 height 29
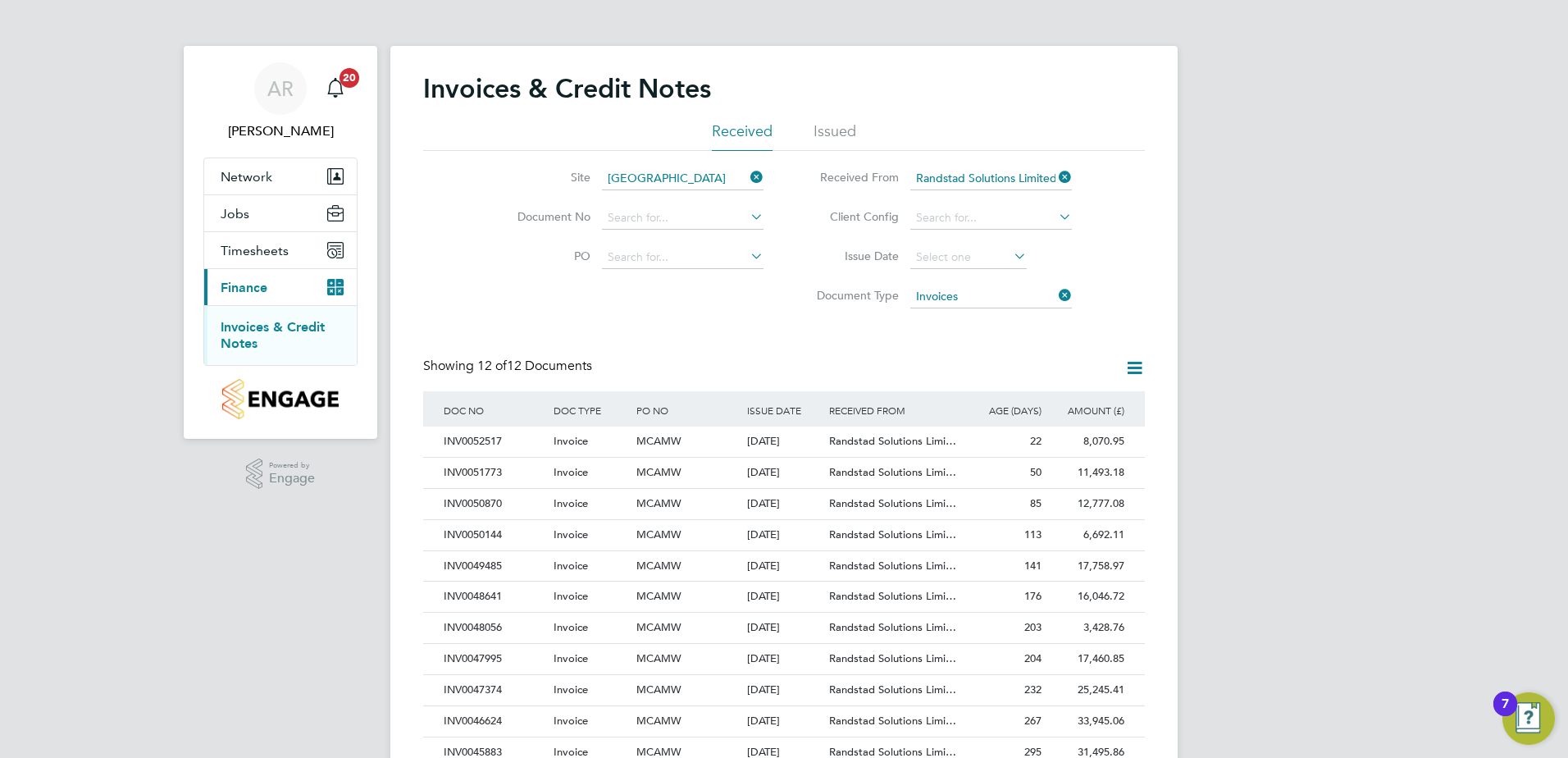
click at [1056, 178] on icon at bounding box center [1056, 176] width 0 height 23
